Goal: Navigation & Orientation: Understand site structure

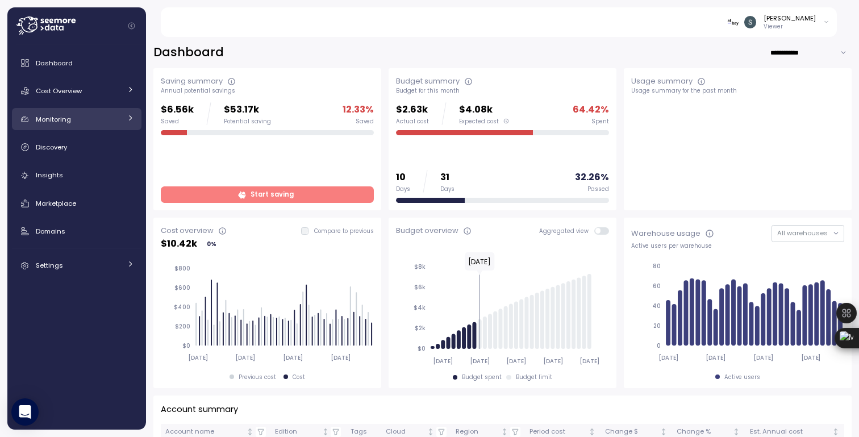
click at [56, 120] on span "Monitoring" at bounding box center [53, 119] width 35 height 9
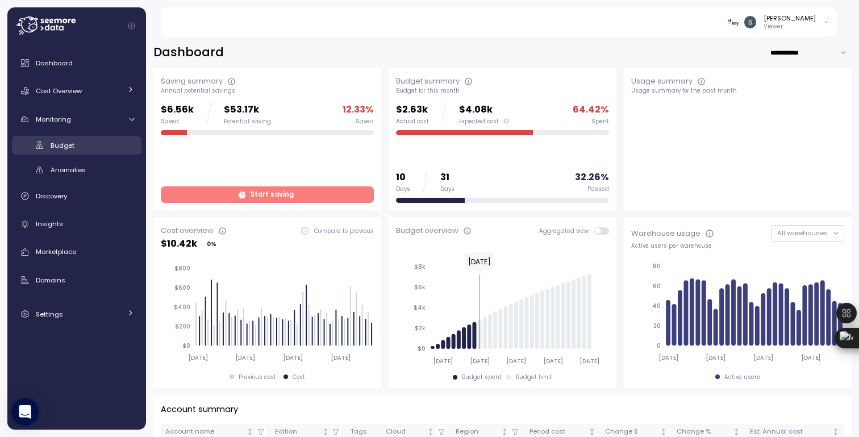
click at [64, 146] on span "Budget" at bounding box center [63, 145] width 24 height 9
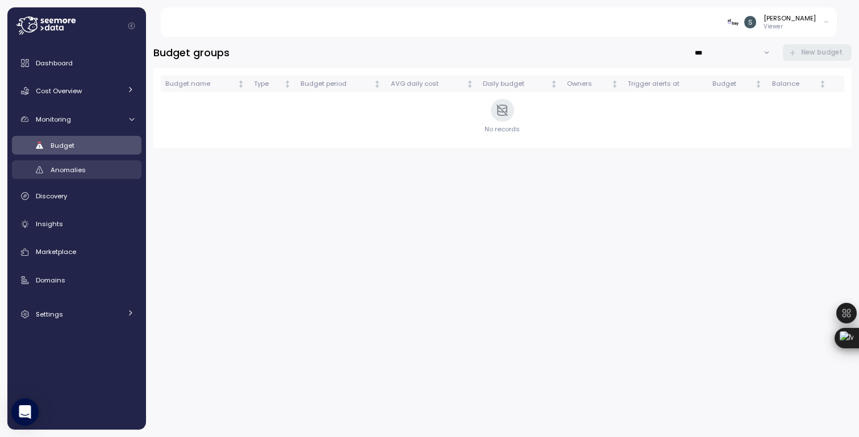
click at [68, 167] on span "Anomalies" at bounding box center [68, 169] width 35 height 9
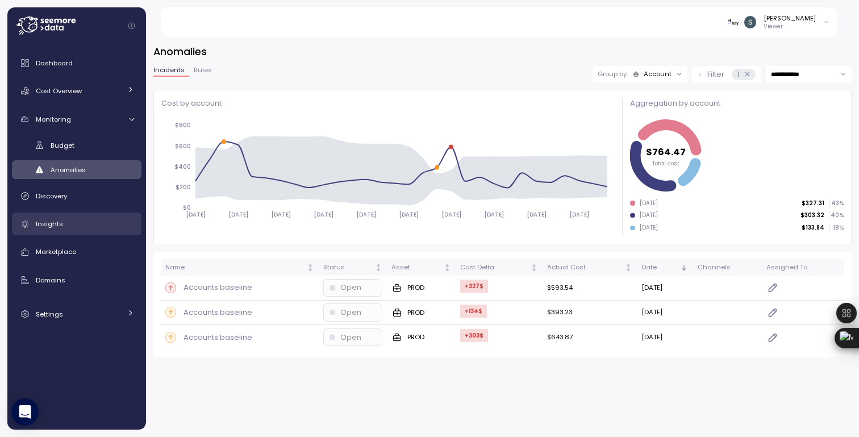
click at [70, 222] on div "Insights" at bounding box center [85, 223] width 98 height 11
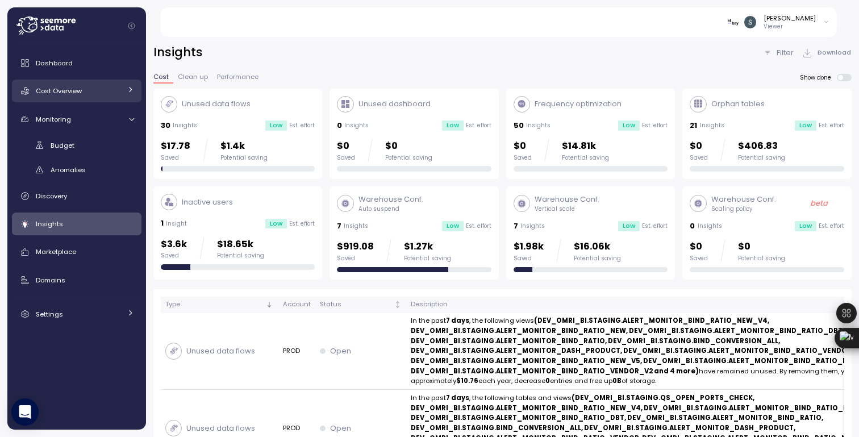
click at [76, 91] on span "Cost Overview" at bounding box center [59, 90] width 46 height 9
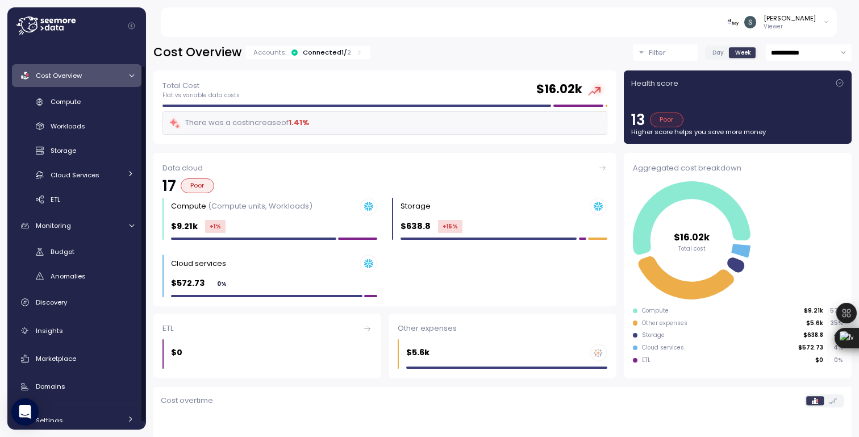
scroll to position [30, 0]
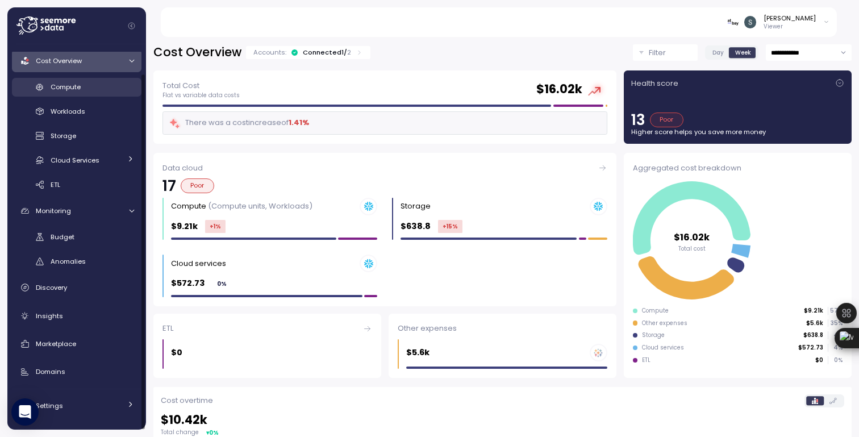
click at [80, 88] on span "Compute" at bounding box center [66, 86] width 30 height 9
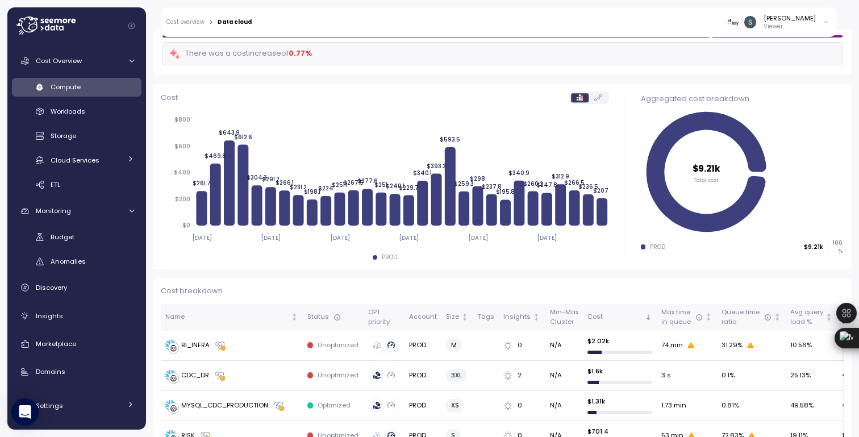
scroll to position [90, 0]
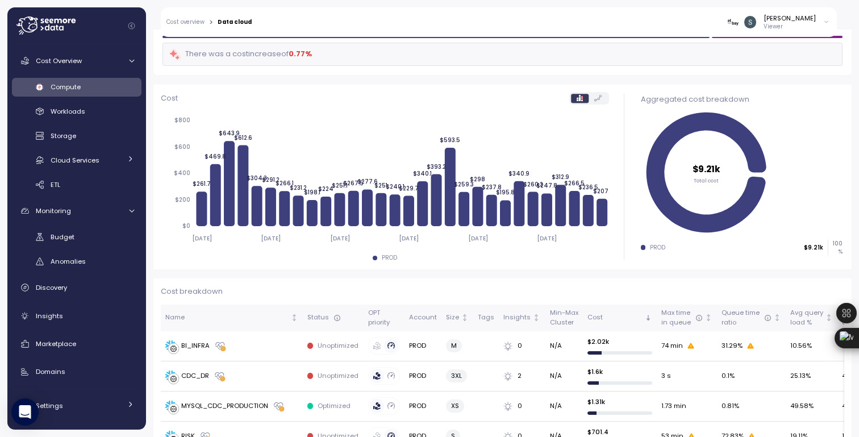
click at [537, 43] on div "There was a cost increase of 0.77 %" at bounding box center [503, 54] width 680 height 23
click at [530, 18] on div "[PERSON_NAME] Viewer" at bounding box center [548, 22] width 578 height 30
click at [57, 106] on div "Workloads" at bounding box center [93, 111] width 84 height 11
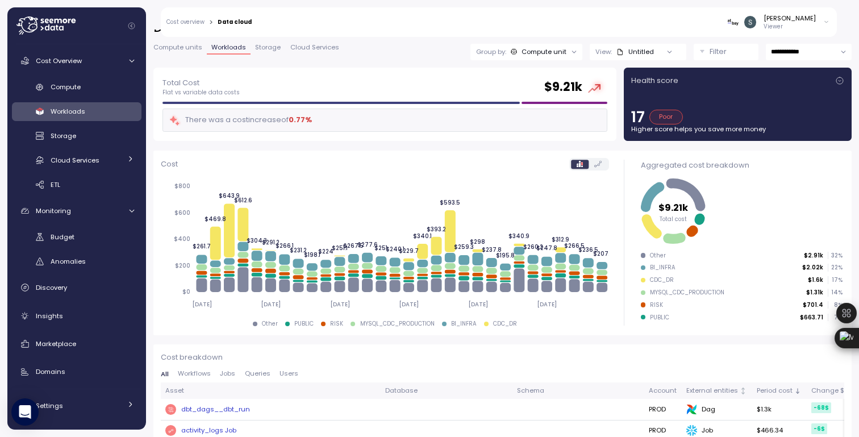
scroll to position [21, 0]
